Goal: Transaction & Acquisition: Purchase product/service

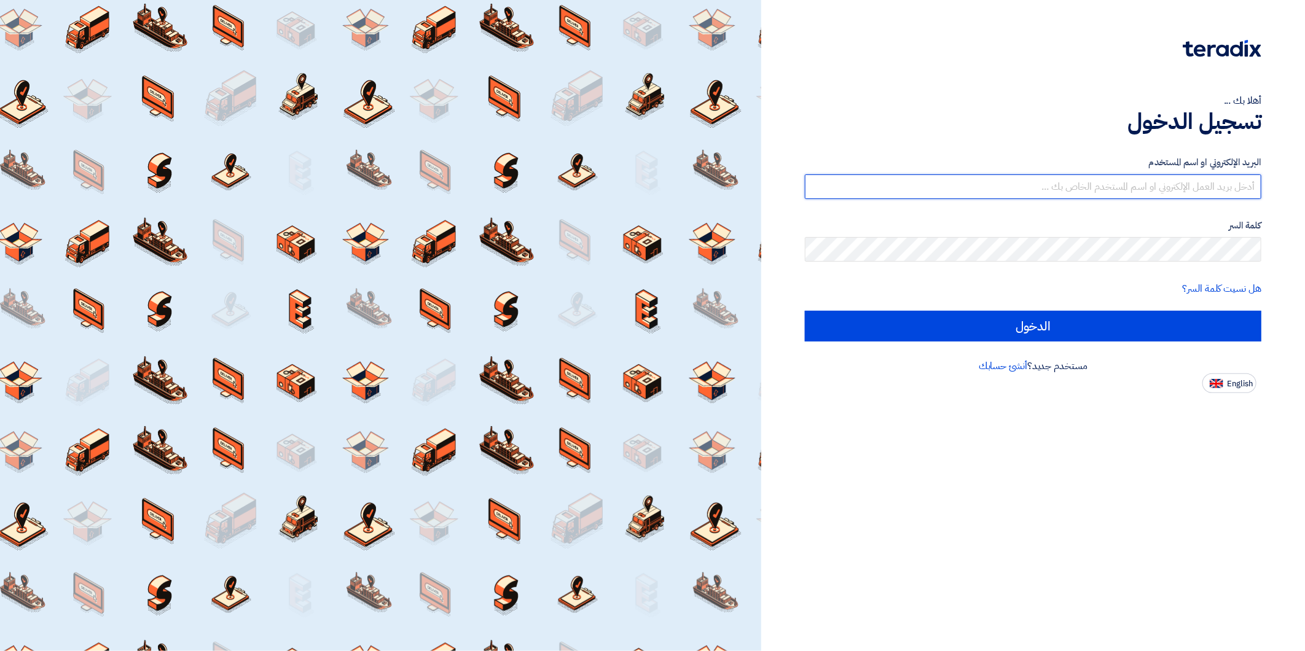
type input "[EMAIL_ADDRESS][DOMAIN_NAME]"
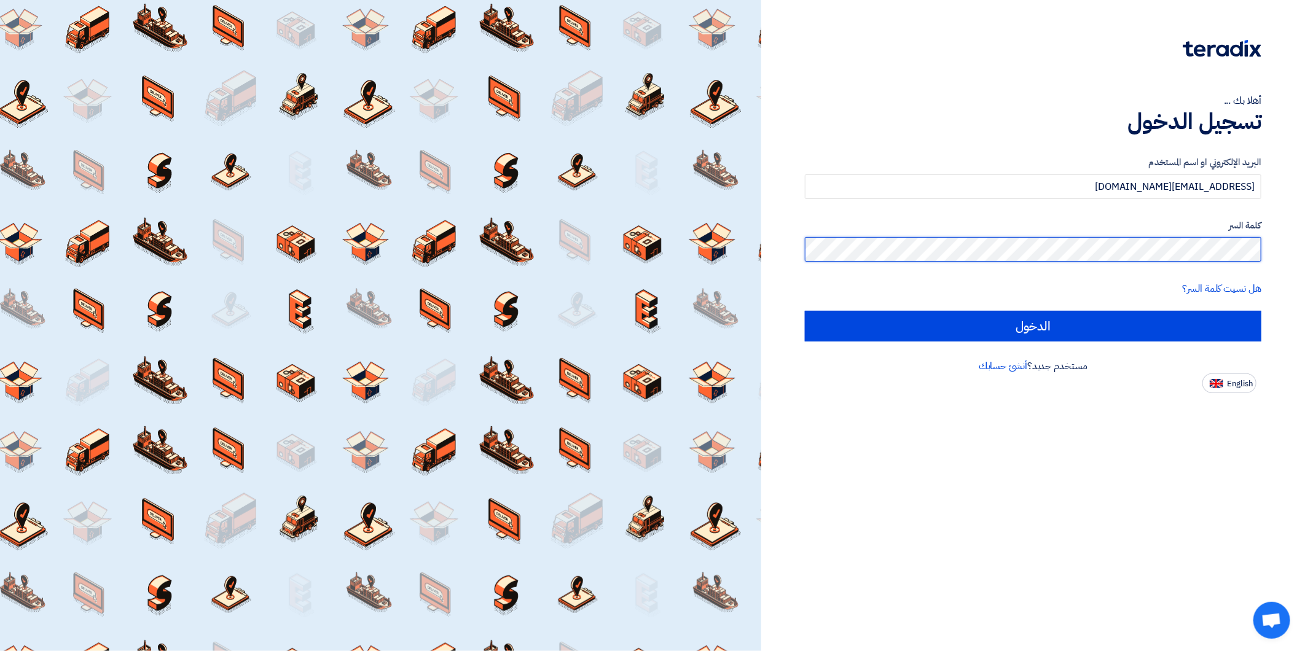
click at [1304, 240] on html "أهلا بك ... تسجيل الدخول البريد الإلكتروني او اسم المستخدم [EMAIL_ADDRESS][DOMA…" at bounding box center [652, 325] width 1305 height 651
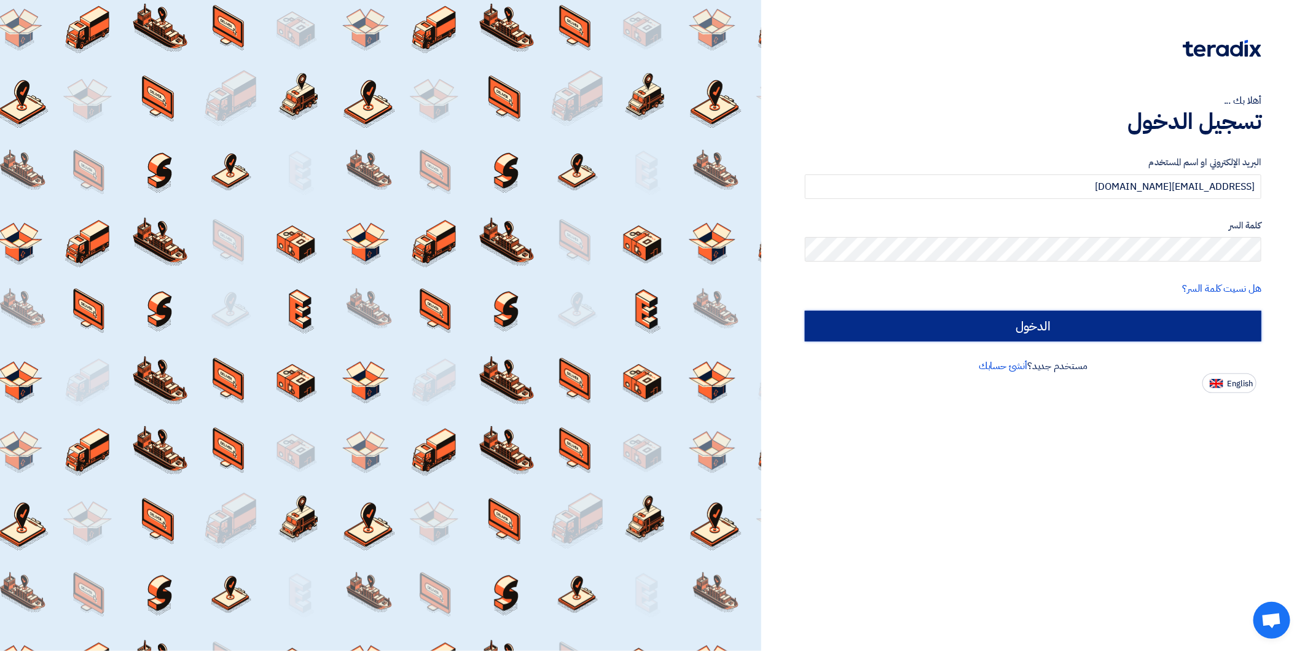
click at [941, 312] on input "الدخول" at bounding box center [1033, 326] width 456 height 31
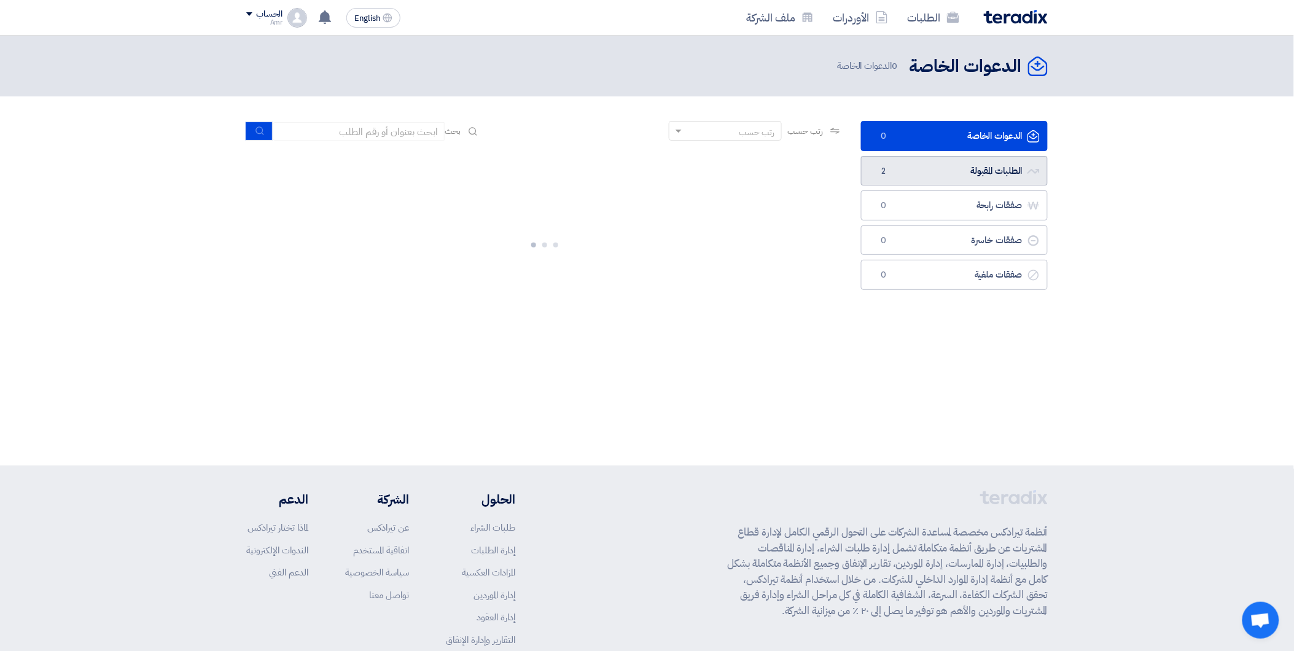
click at [1011, 168] on link "الطلبات المقبولة الطلبات المقبولة 2" at bounding box center [954, 171] width 187 height 30
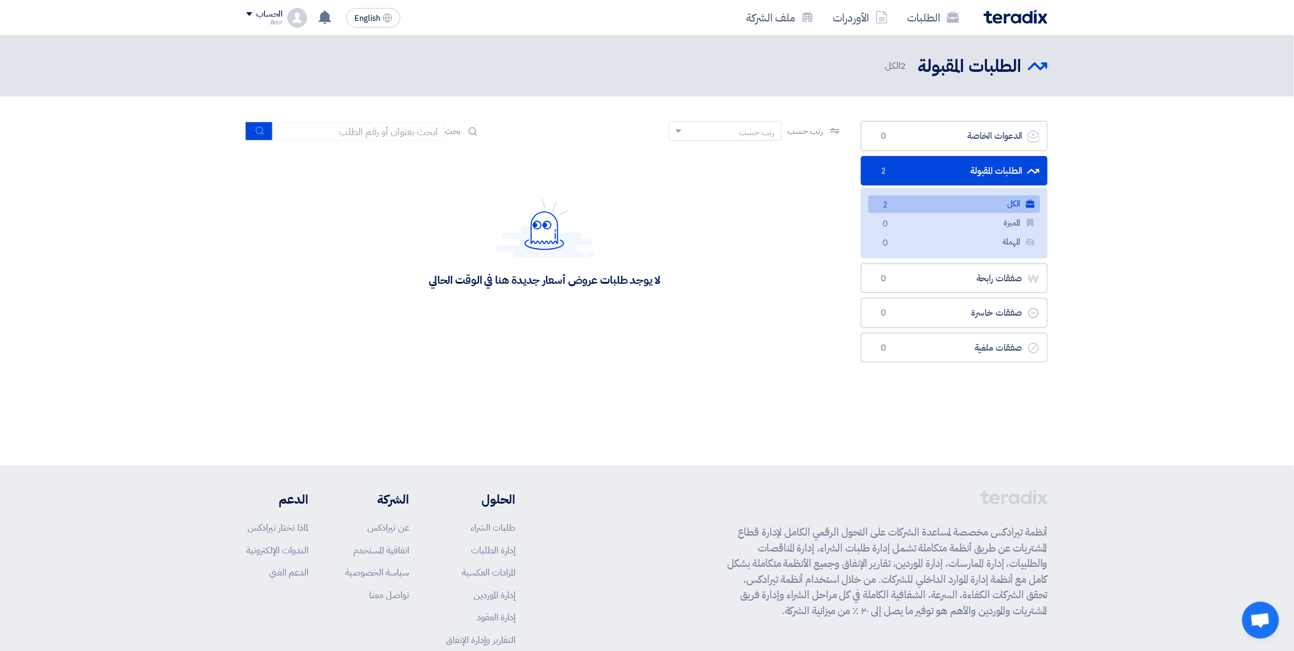
click at [916, 181] on link "الطلبات المقبولة الطلبات المقبولة 2" at bounding box center [954, 171] width 187 height 30
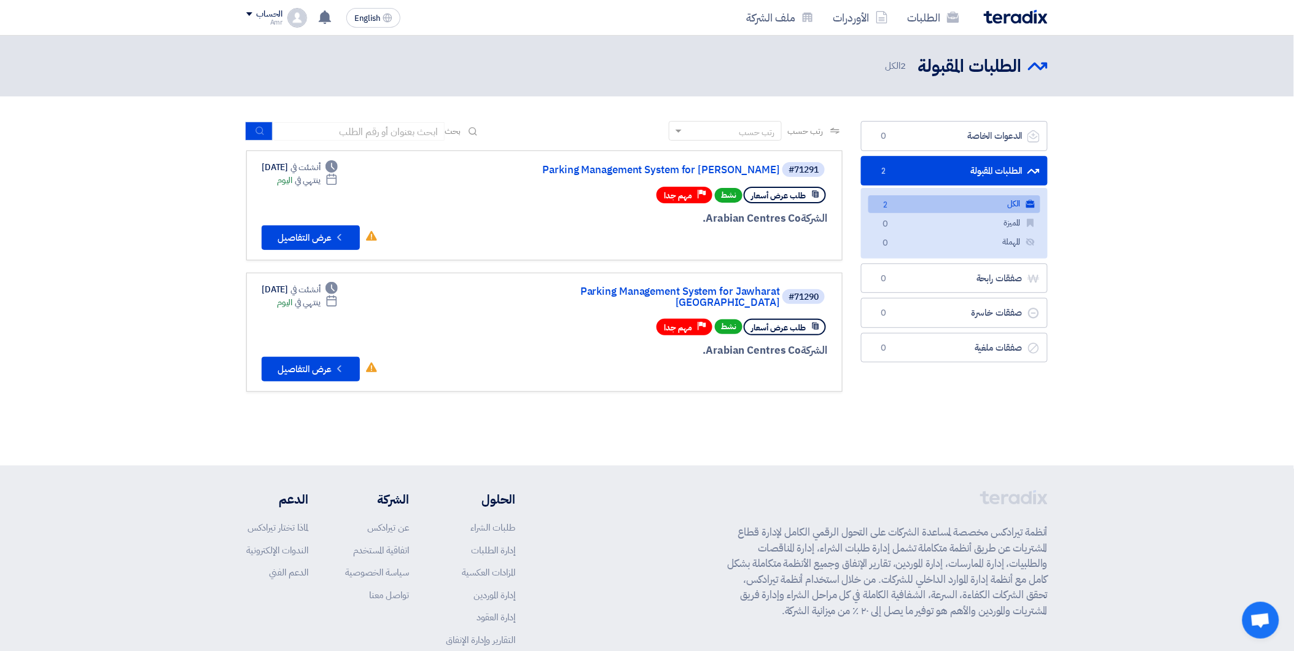
click at [917, 173] on link "الطلبات المقبولة الطلبات المقبولة 2" at bounding box center [954, 171] width 187 height 30
click at [756, 165] on link "Parking Management System for [PERSON_NAME]" at bounding box center [657, 170] width 246 height 11
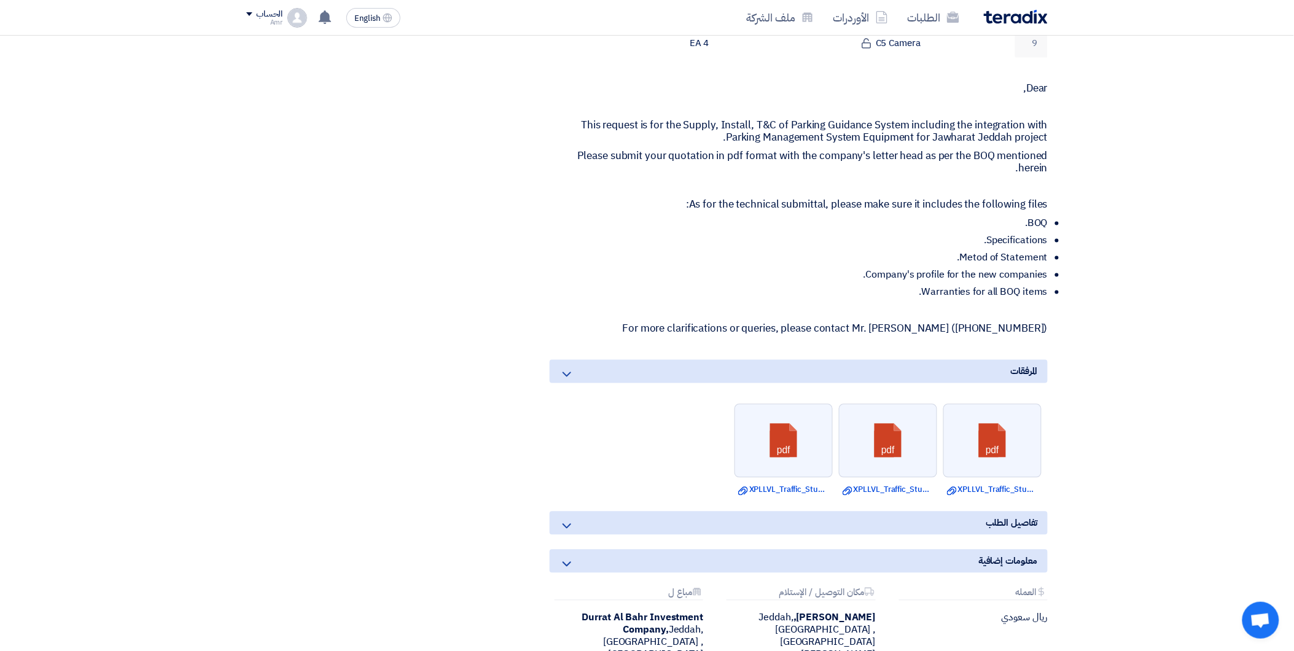
scroll to position [682, 0]
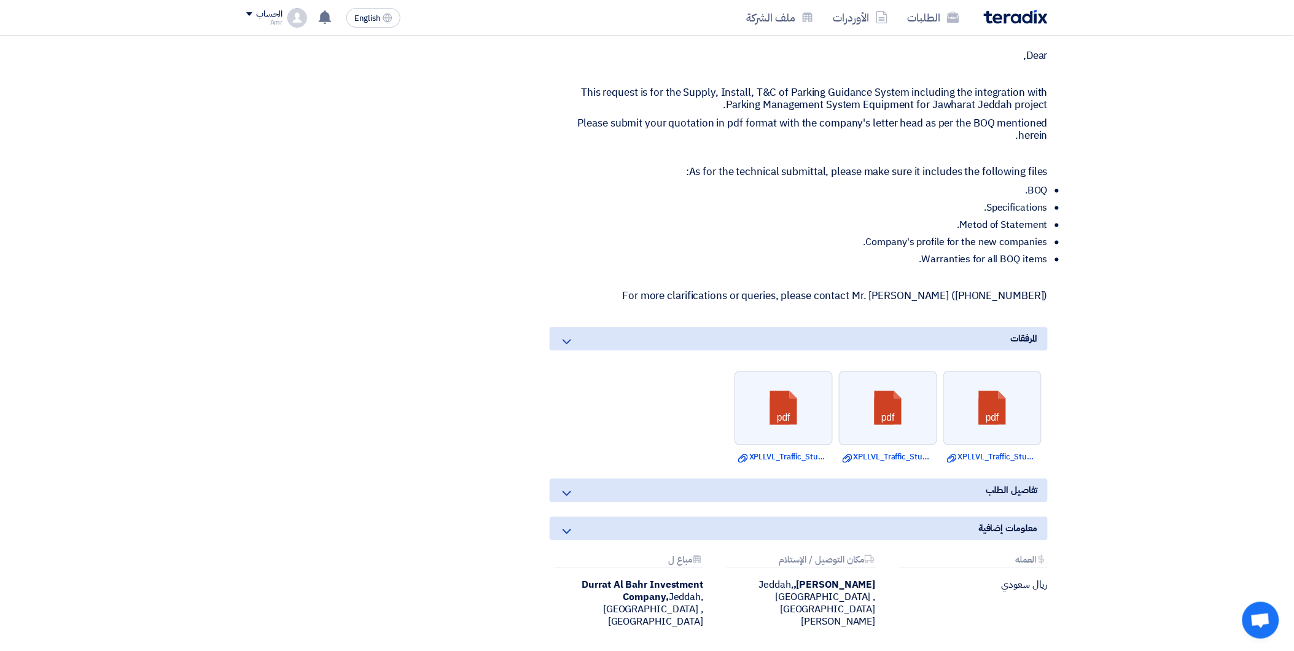
click at [959, 488] on div "تفاصيل الطلب" at bounding box center [799, 490] width 498 height 23
click at [560, 486] on icon at bounding box center [567, 493] width 15 height 15
click at [569, 488] on icon at bounding box center [567, 493] width 15 height 15
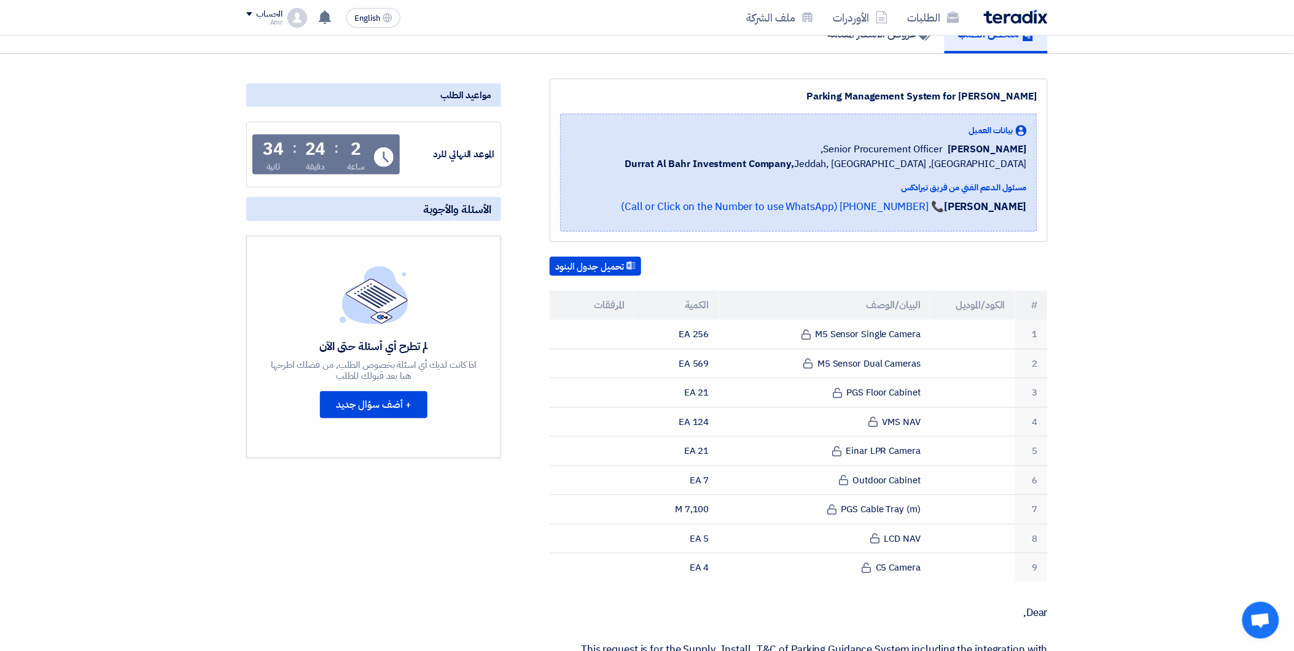
scroll to position [0, 0]
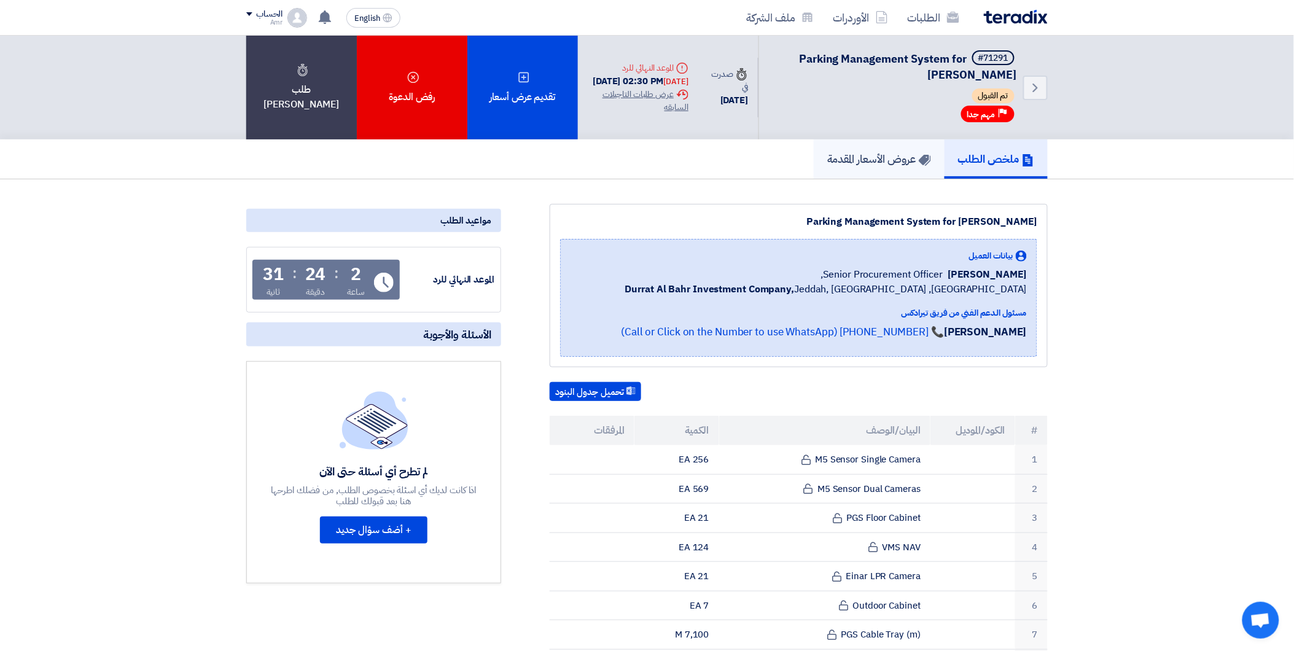
click at [869, 162] on h5 "عروض الأسعار المقدمة" at bounding box center [879, 159] width 104 height 14
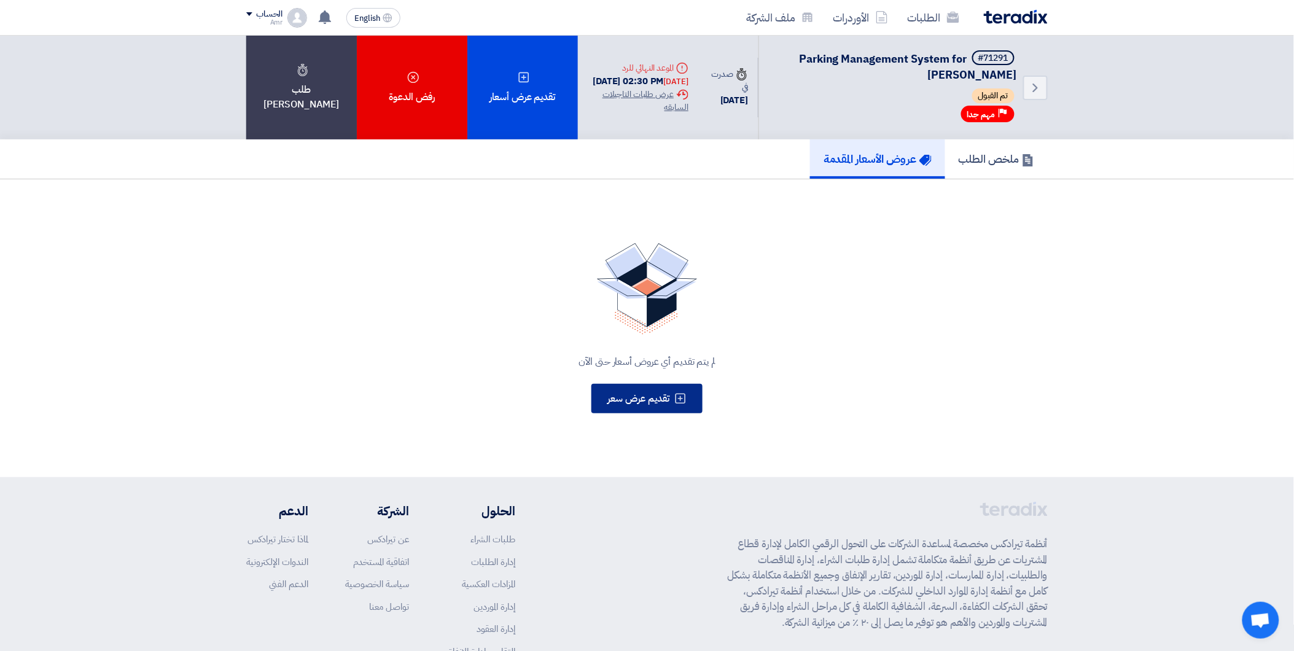
click at [622, 397] on span "تقديم عرض سعر" at bounding box center [638, 398] width 62 height 15
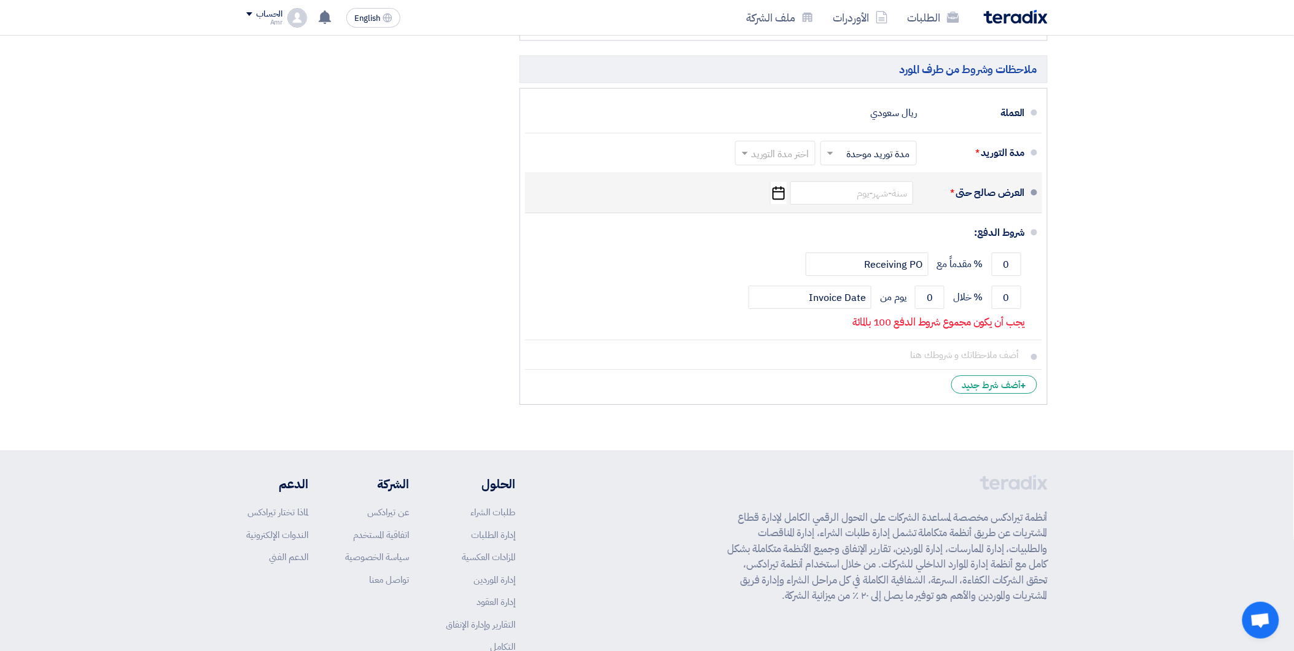
scroll to position [1124, 0]
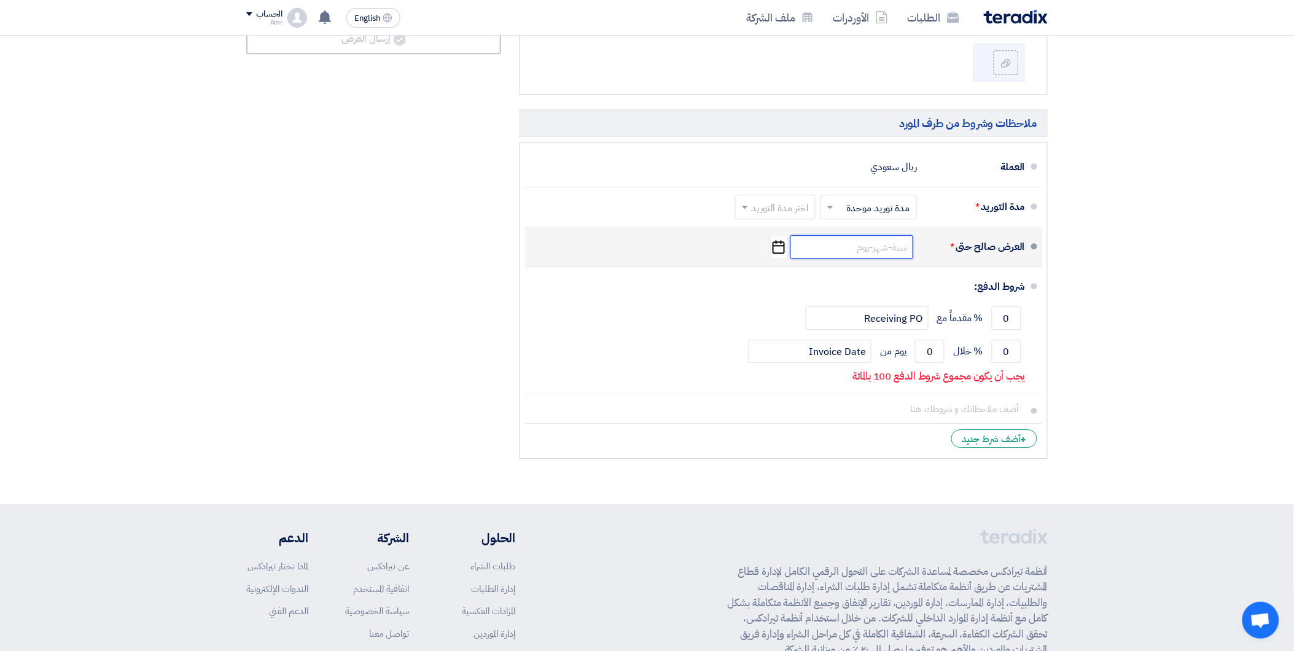
click at [876, 252] on input at bounding box center [851, 246] width 123 height 23
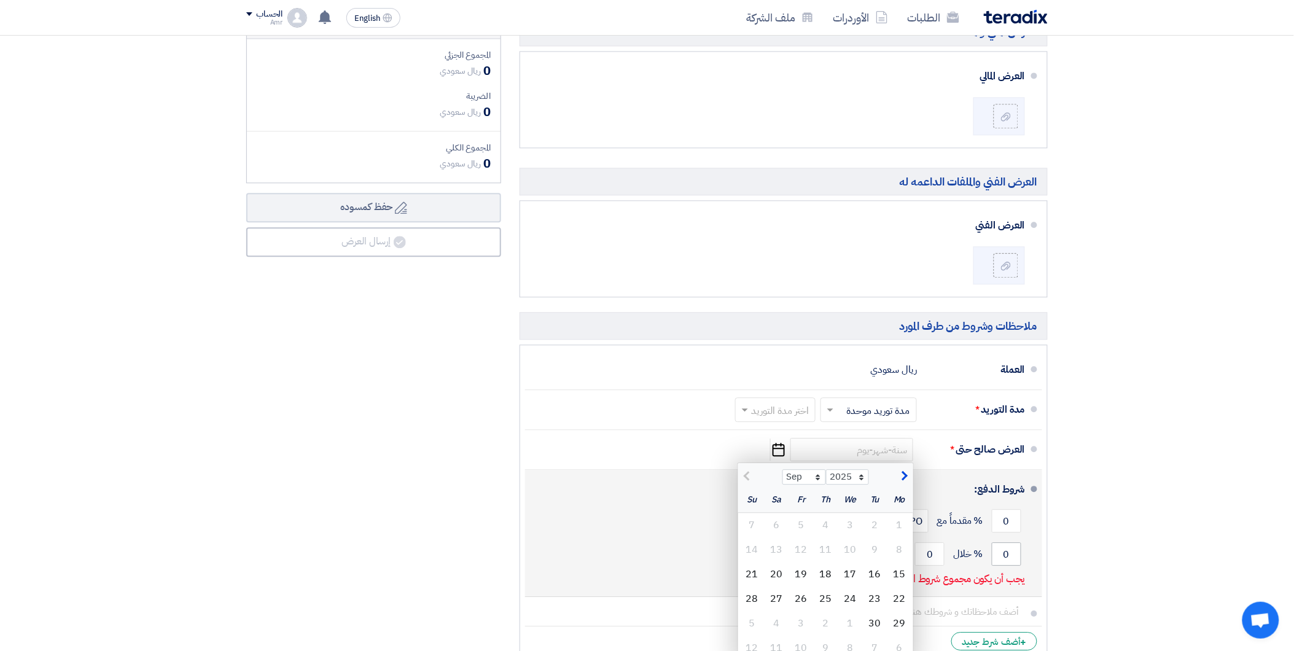
scroll to position [1091, 0]
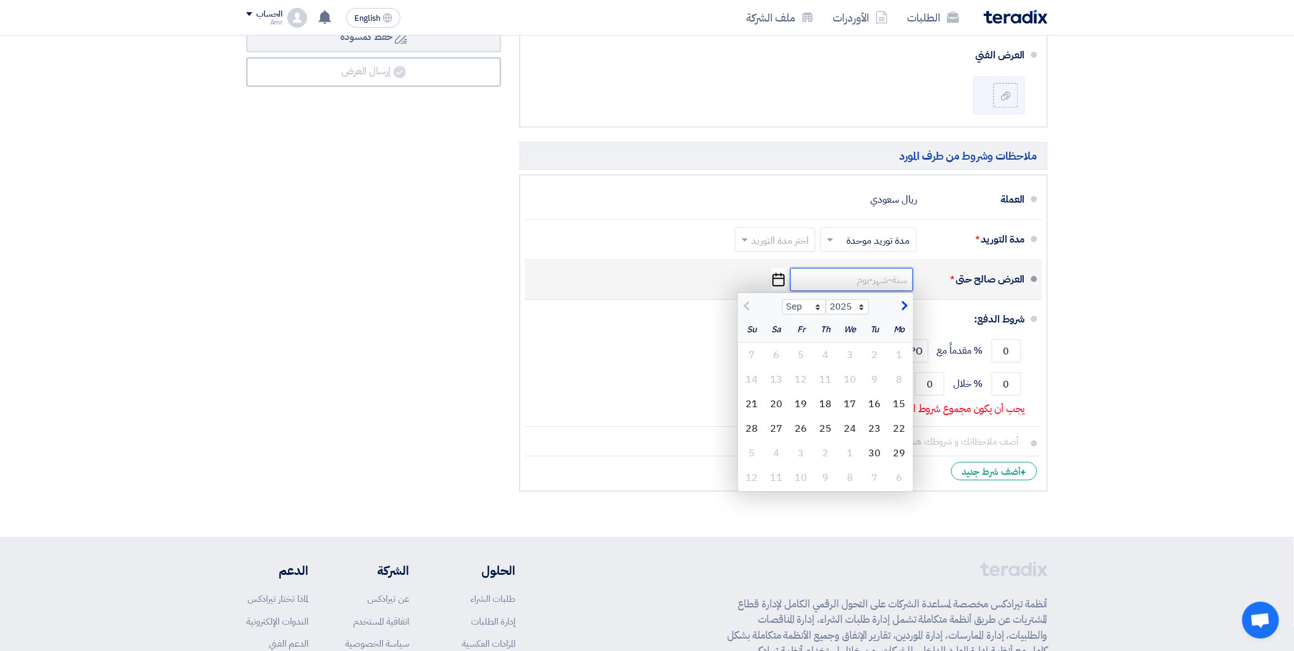
click at [865, 277] on input at bounding box center [851, 279] width 123 height 23
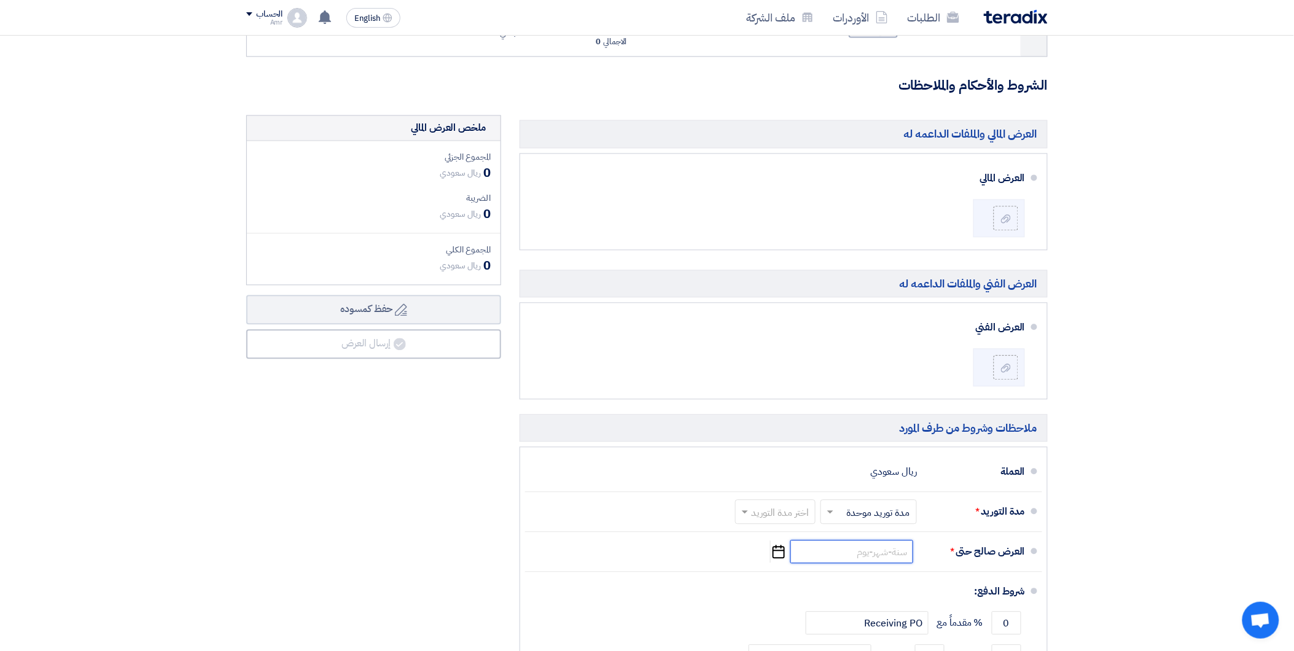
scroll to position [887, 0]
